Goal: Task Accomplishment & Management: Manage account settings

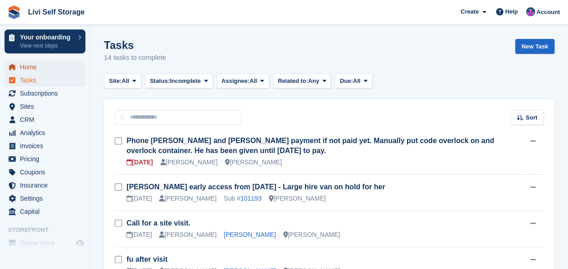
click at [21, 64] on span "Home" at bounding box center [47, 67] width 54 height 13
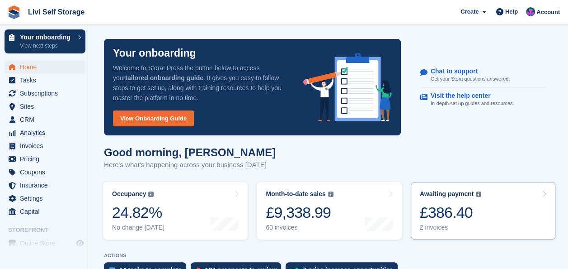
click at [456, 212] on div "£386.40" at bounding box center [451, 212] width 62 height 19
click at [439, 213] on div "£386.40" at bounding box center [451, 212] width 62 height 19
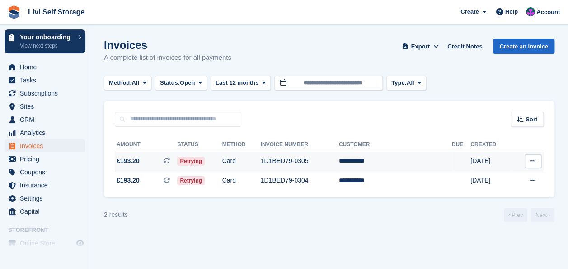
click at [127, 160] on span "£193.20" at bounding box center [128, 160] width 23 height 9
click at [307, 161] on td "1D1BED79-0305" at bounding box center [300, 160] width 78 height 19
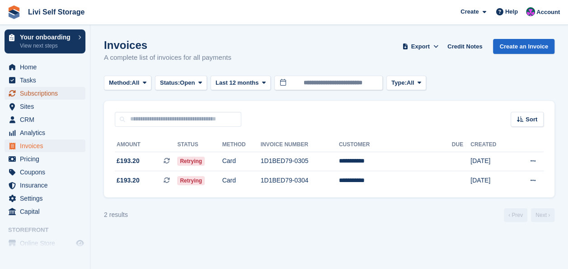
click at [45, 97] on span "Subscriptions" at bounding box center [47, 93] width 54 height 13
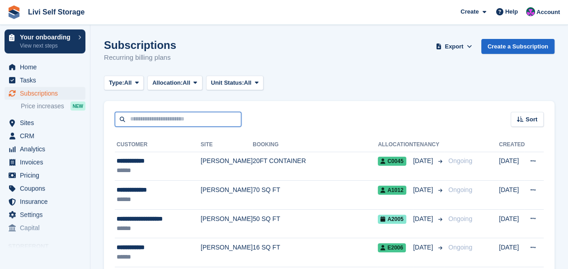
click at [147, 121] on input "text" at bounding box center [178, 119] width 127 height 15
type input "*****"
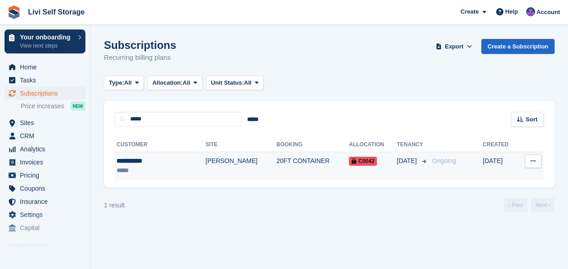
click at [147, 160] on div "**********" at bounding box center [149, 160] width 65 height 9
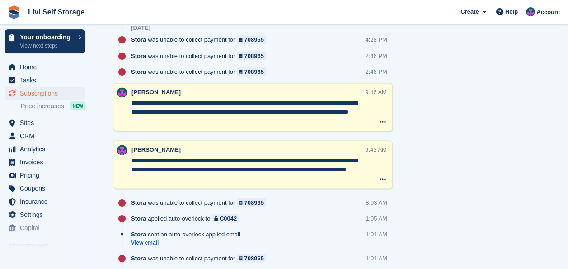
scroll to position [904, 0]
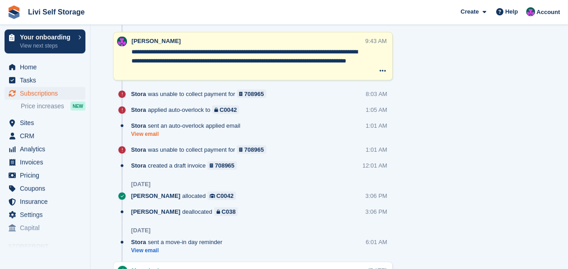
click at [146, 132] on link "View email" at bounding box center [188, 134] width 114 height 8
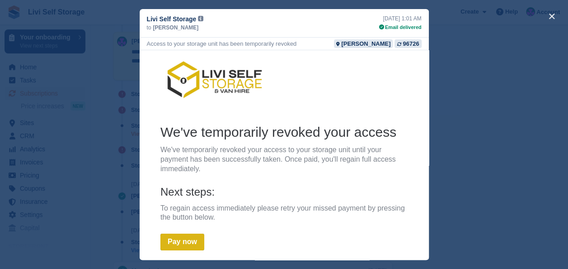
scroll to position [0, 0]
click at [552, 17] on button "close" at bounding box center [552, 16] width 14 height 14
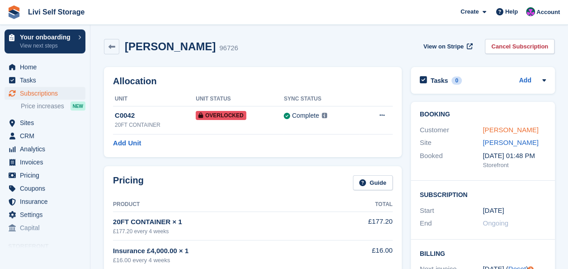
click at [502, 133] on link "[PERSON_NAME]" at bounding box center [511, 130] width 56 height 8
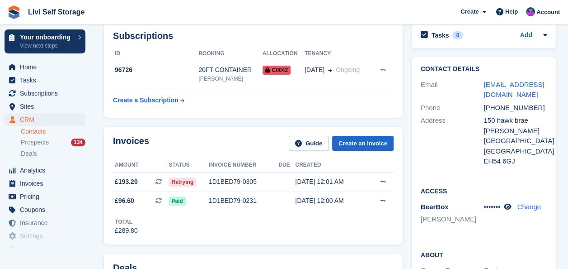
scroll to position [271, 0]
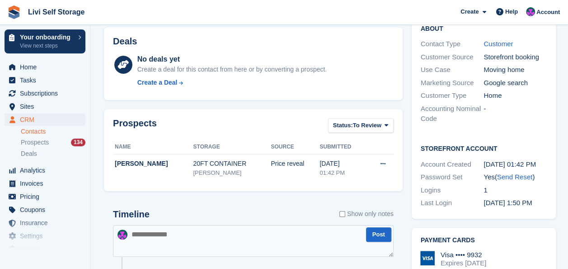
click at [168, 237] on textarea at bounding box center [253, 241] width 281 height 32
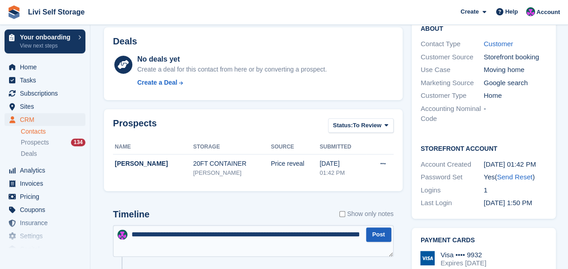
type textarea "**********"
click at [377, 231] on button "Post" at bounding box center [378, 234] width 25 height 15
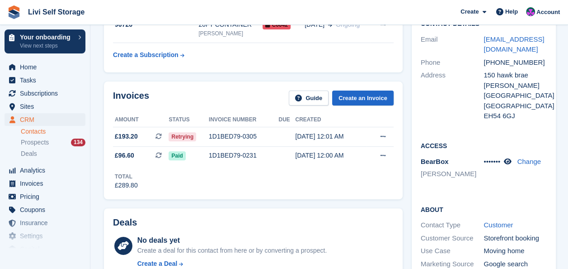
scroll to position [45, 0]
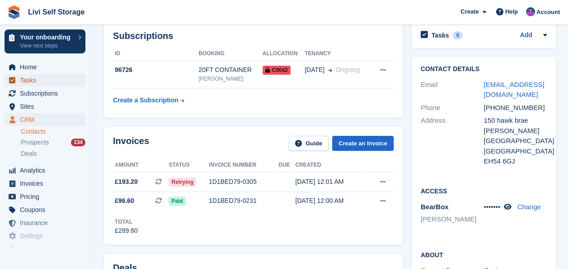
click at [32, 76] on span "Tasks" at bounding box center [47, 80] width 54 height 13
